Goal: Navigation & Orientation: Find specific page/section

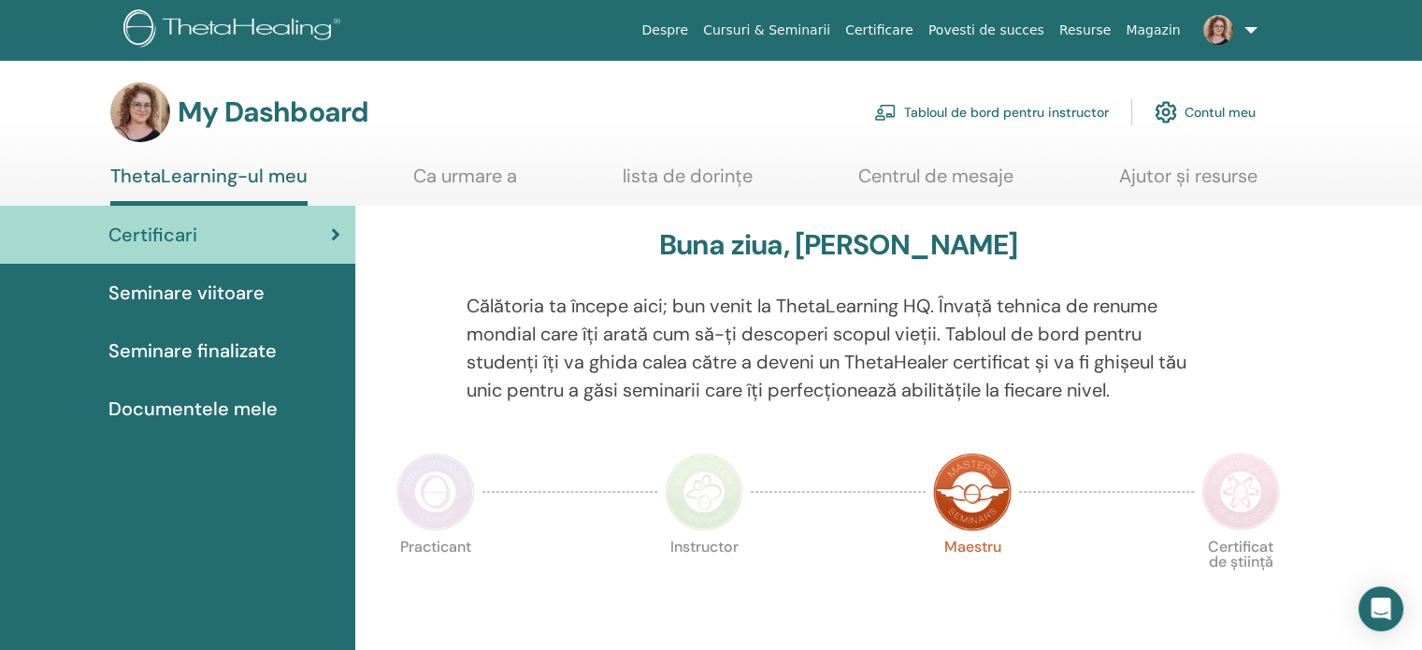
click at [1077, 111] on link "Tabloul de bord pentru instructor" at bounding box center [991, 112] width 235 height 41
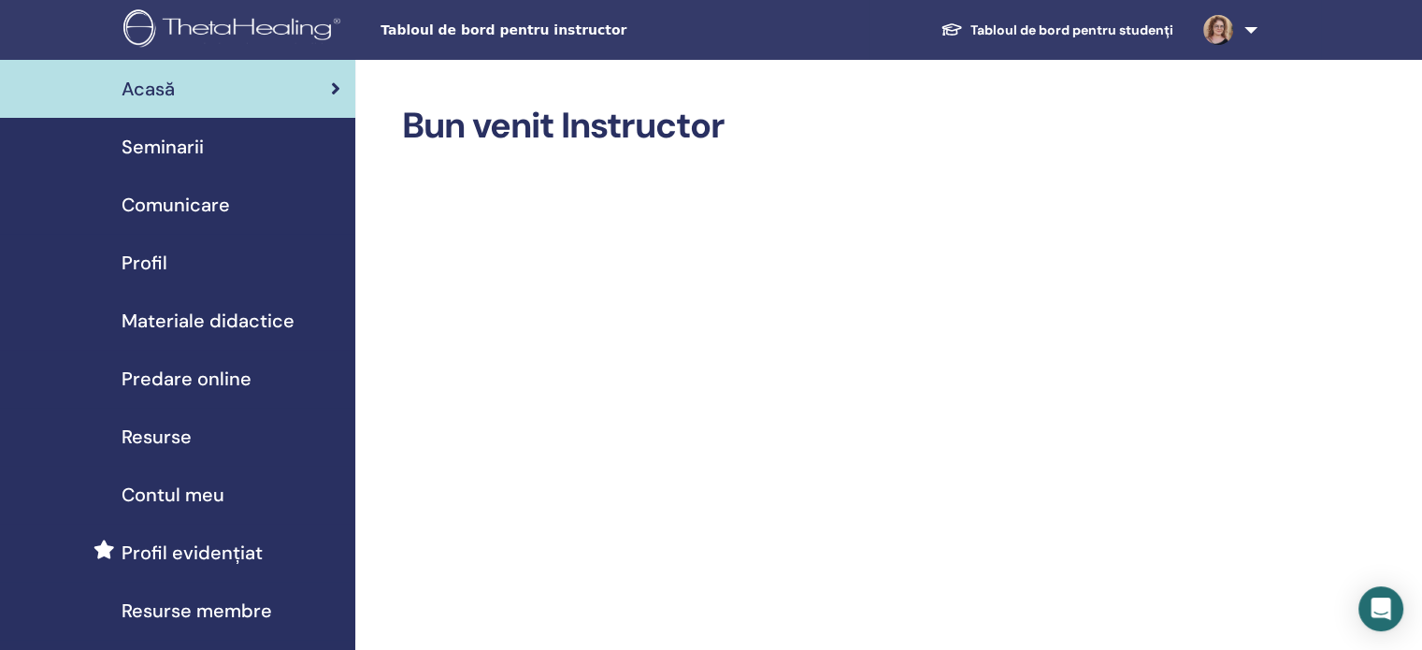
click at [174, 138] on span "Seminarii" at bounding box center [163, 147] width 82 height 28
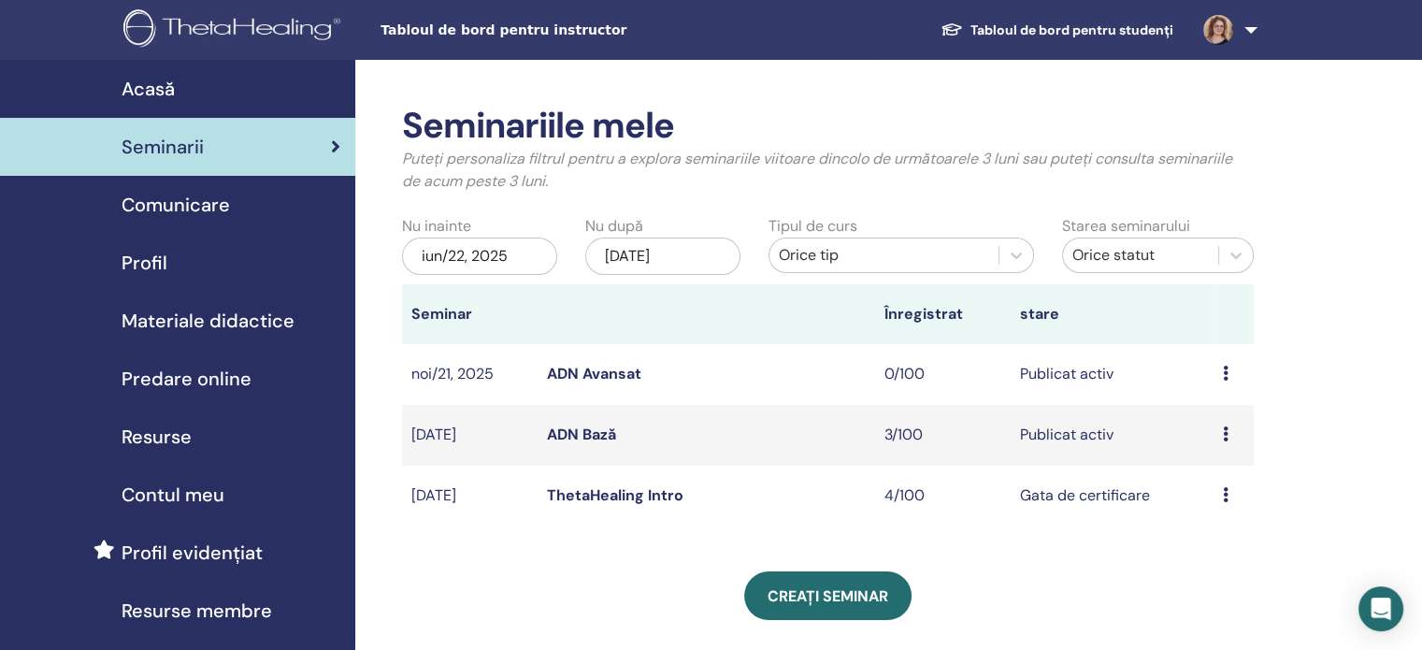
click at [249, 34] on img at bounding box center [235, 30] width 224 height 42
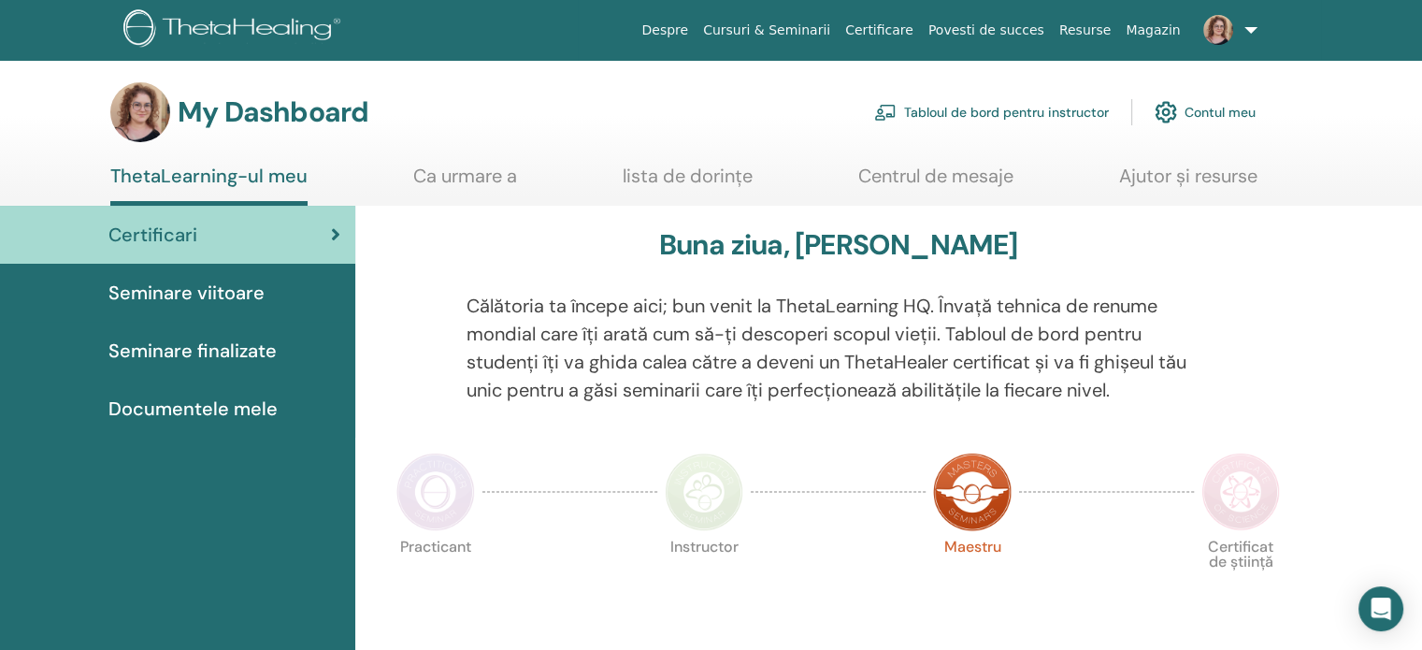
click at [436, 179] on link "Ca urmare a" at bounding box center [465, 183] width 104 height 36
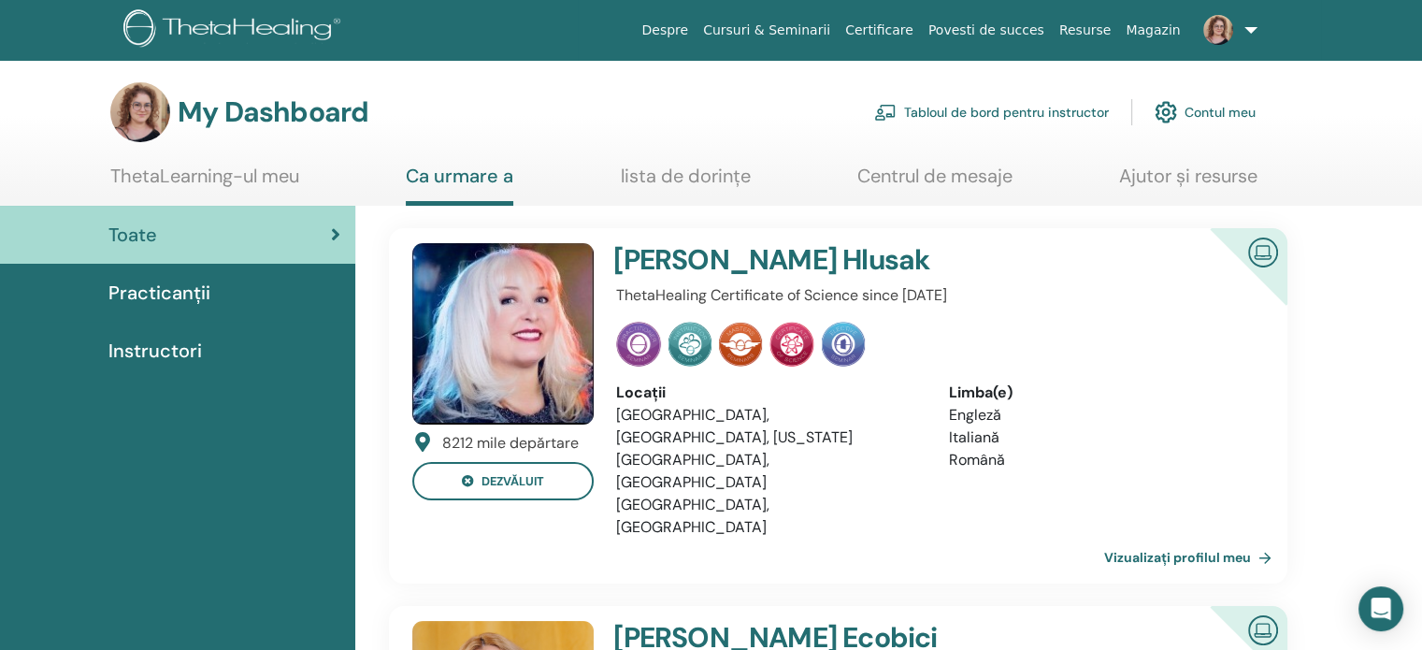
click at [513, 350] on img at bounding box center [502, 333] width 181 height 181
click at [1192, 539] on link "Vizualizați profilul meu" at bounding box center [1192, 557] width 175 height 37
